Goal: Complete application form: Complete application form

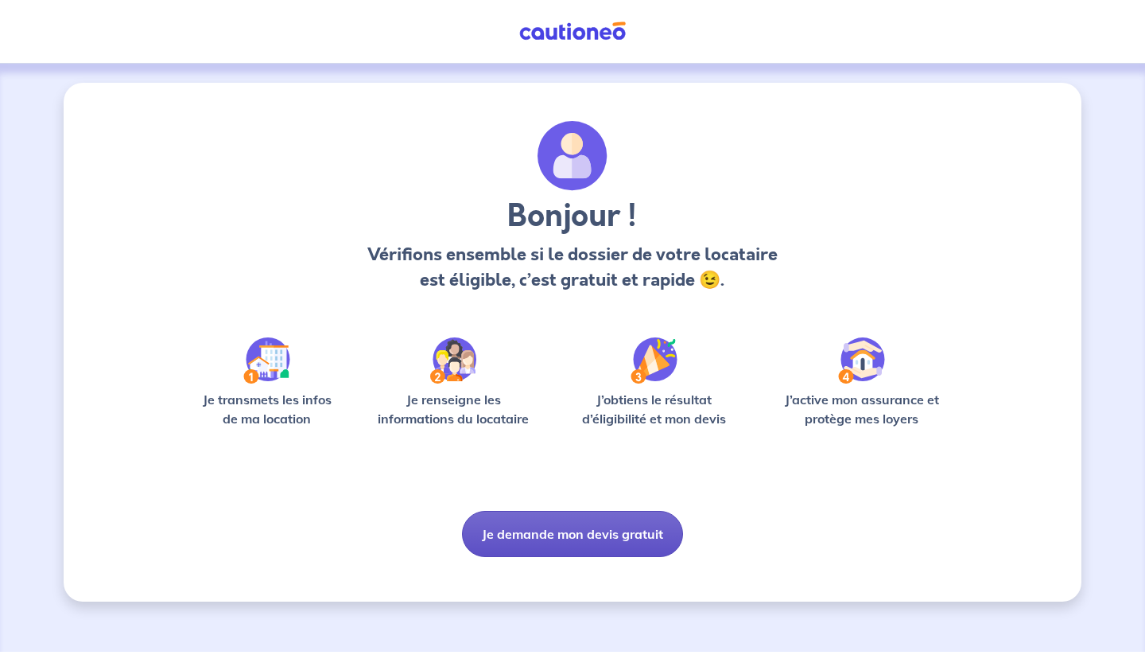
click at [542, 540] on button "Je demande mon devis gratuit" at bounding box center [572, 534] width 221 height 46
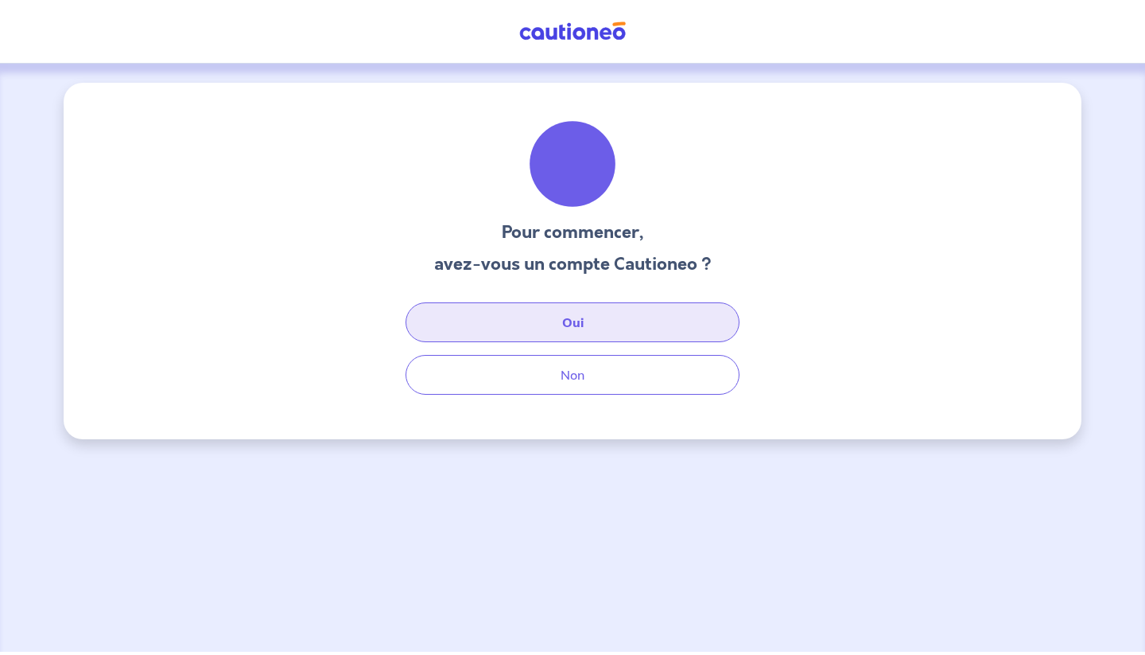
click at [641, 326] on button "Oui" at bounding box center [573, 322] width 334 height 40
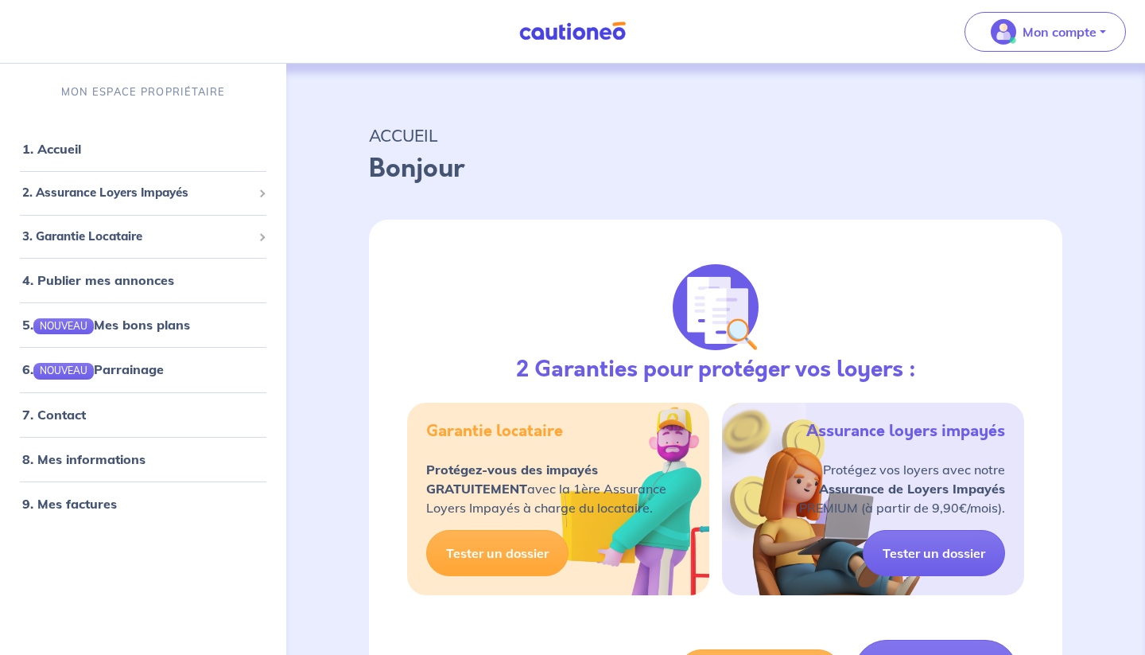
select select "FR"
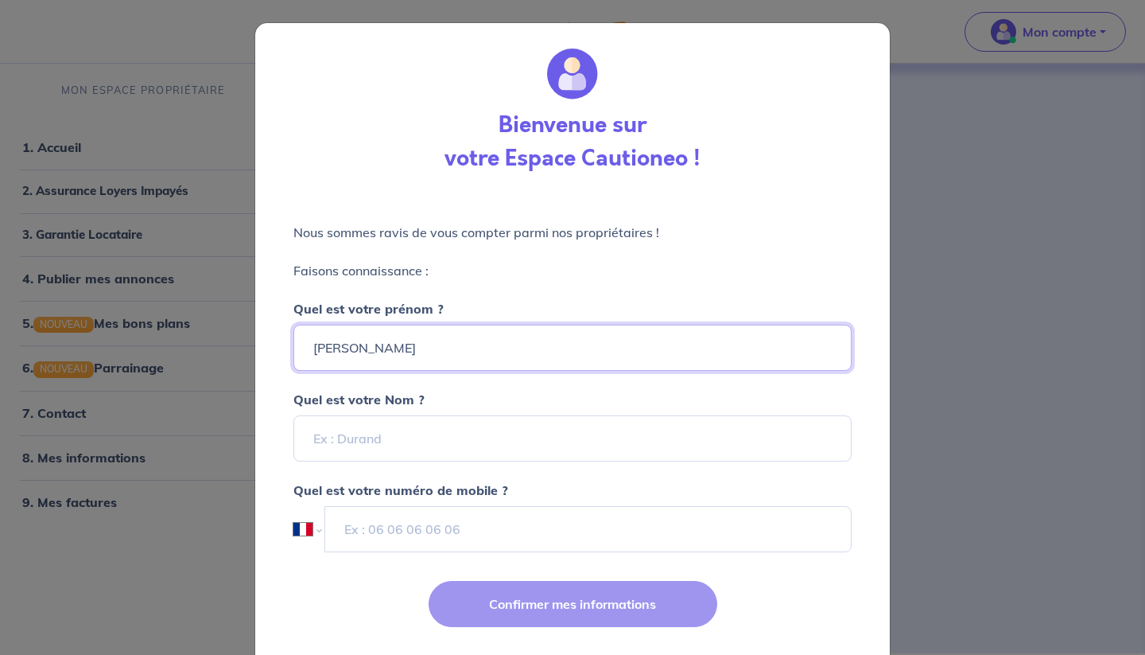
type input "[PERSON_NAME]"
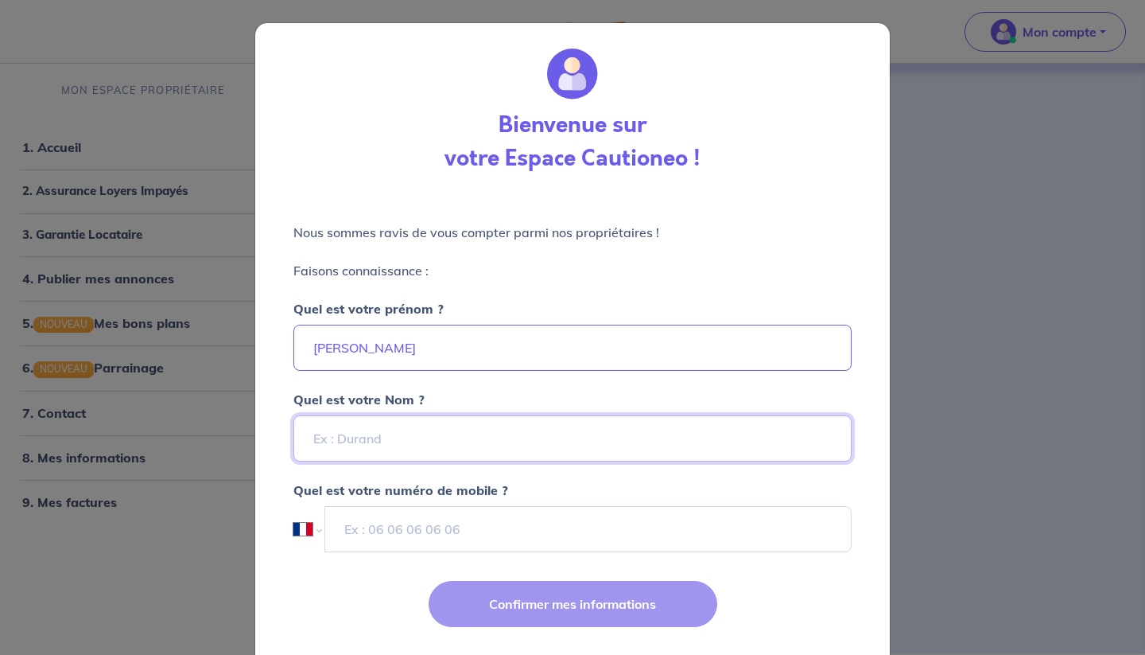
click at [422, 430] on input "Quel est votre Nom ?" at bounding box center [572, 438] width 558 height 46
type input "ruffin"
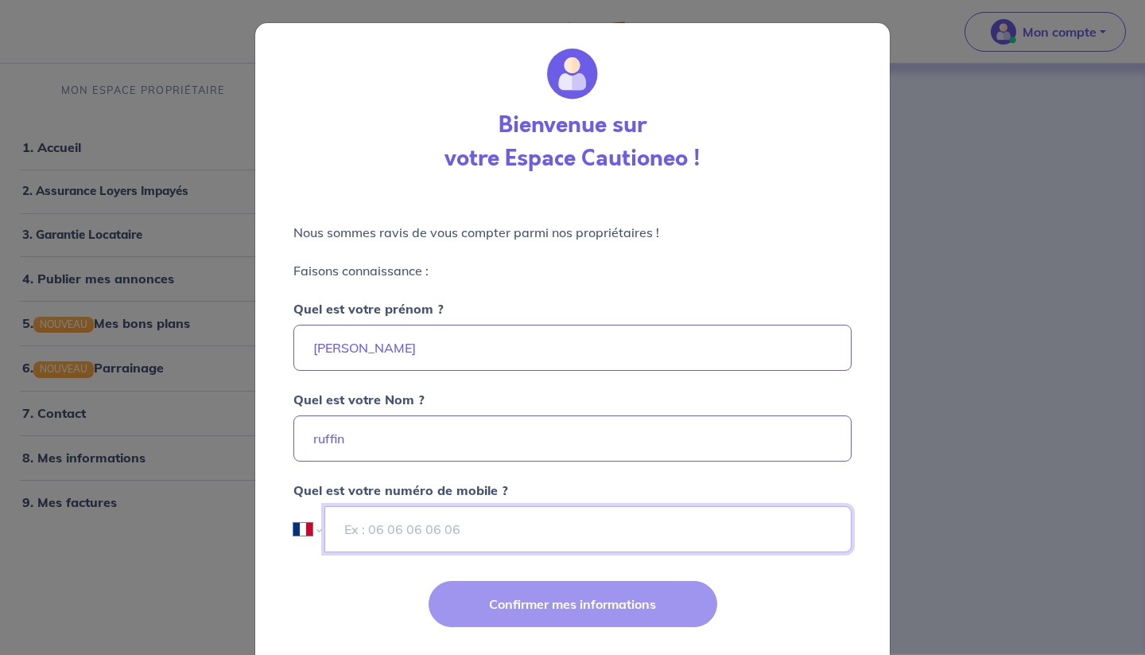
click at [444, 533] on input "tel" at bounding box center [588, 529] width 527 height 46
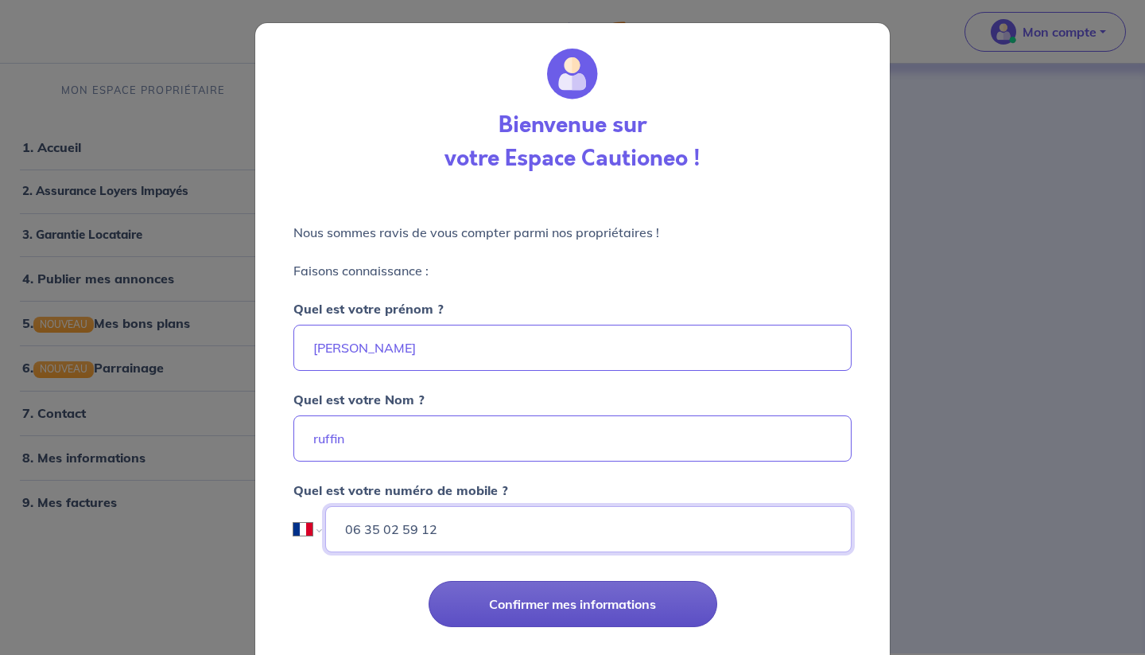
type input "06 35 02 59 12"
click at [548, 615] on button "Confirmer mes informations" at bounding box center [573, 604] width 289 height 46
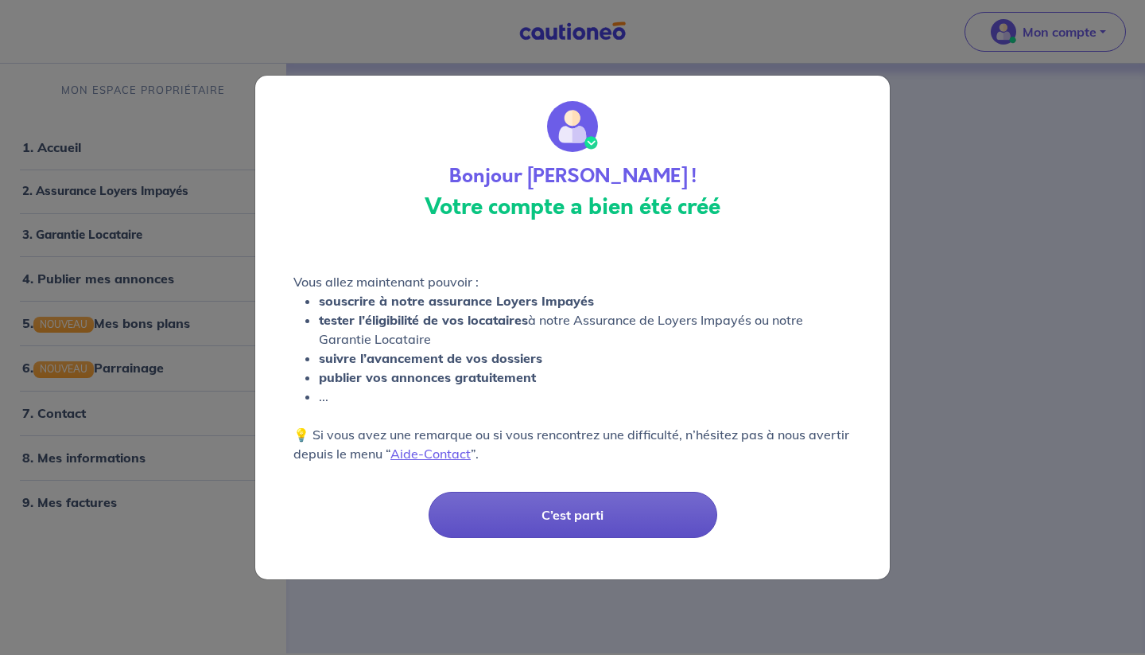
click at [624, 505] on button "C’est parti" at bounding box center [573, 515] width 289 height 46
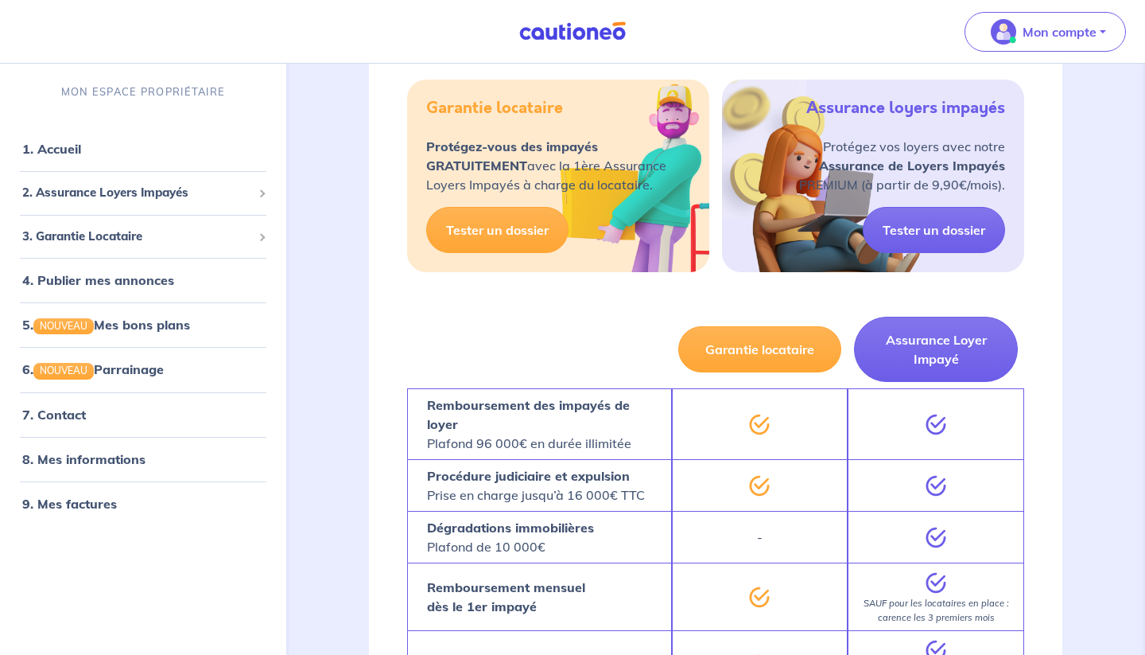
scroll to position [324, 0]
click at [506, 219] on link "Tester un dossier" at bounding box center [497, 229] width 142 height 46
